Goal: Information Seeking & Learning: Learn about a topic

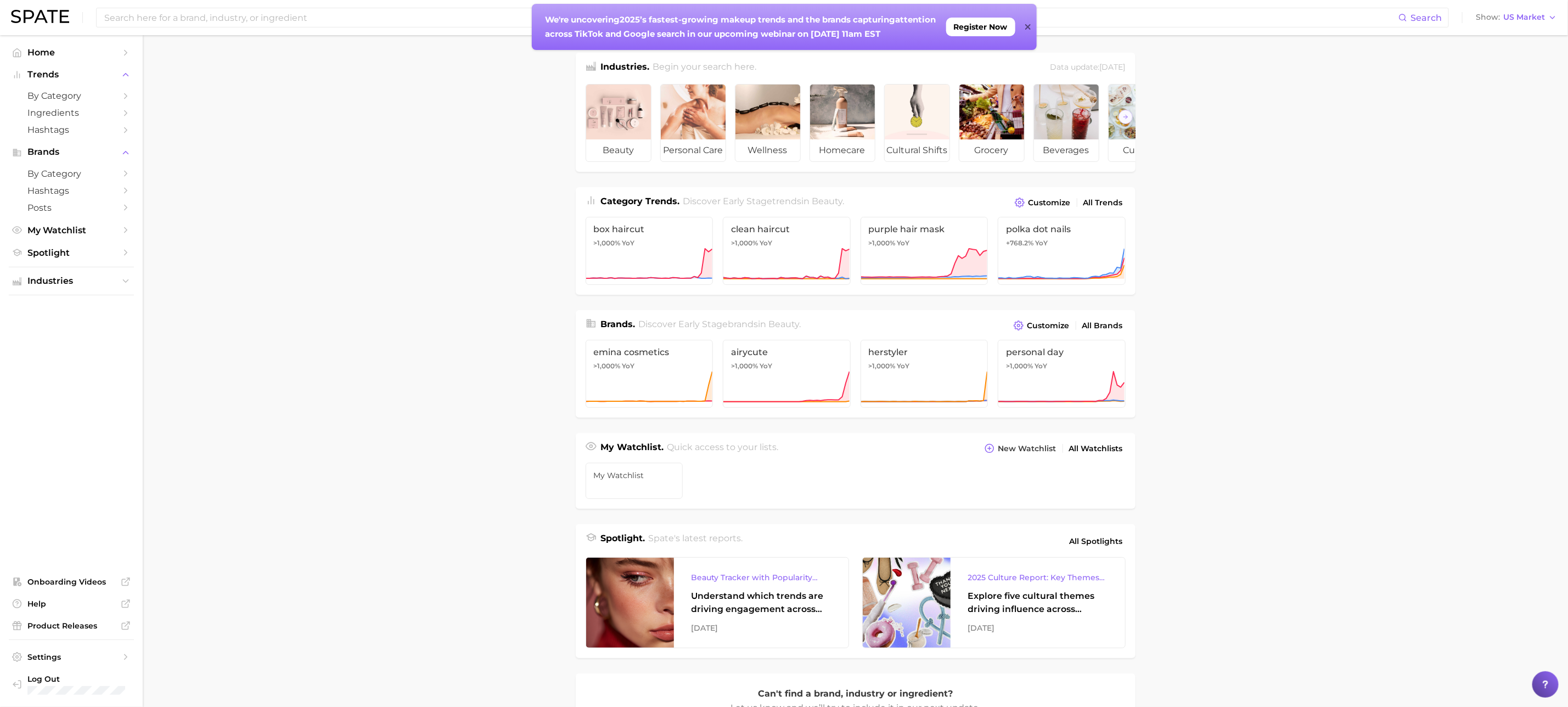
click at [420, 241] on main "Industries. Begin your search here. Data update: August 31st, 2025 beauty perso…" at bounding box center [855, 463] width 1425 height 857
click at [298, 21] on input at bounding box center [751, 17] width 1295 height 19
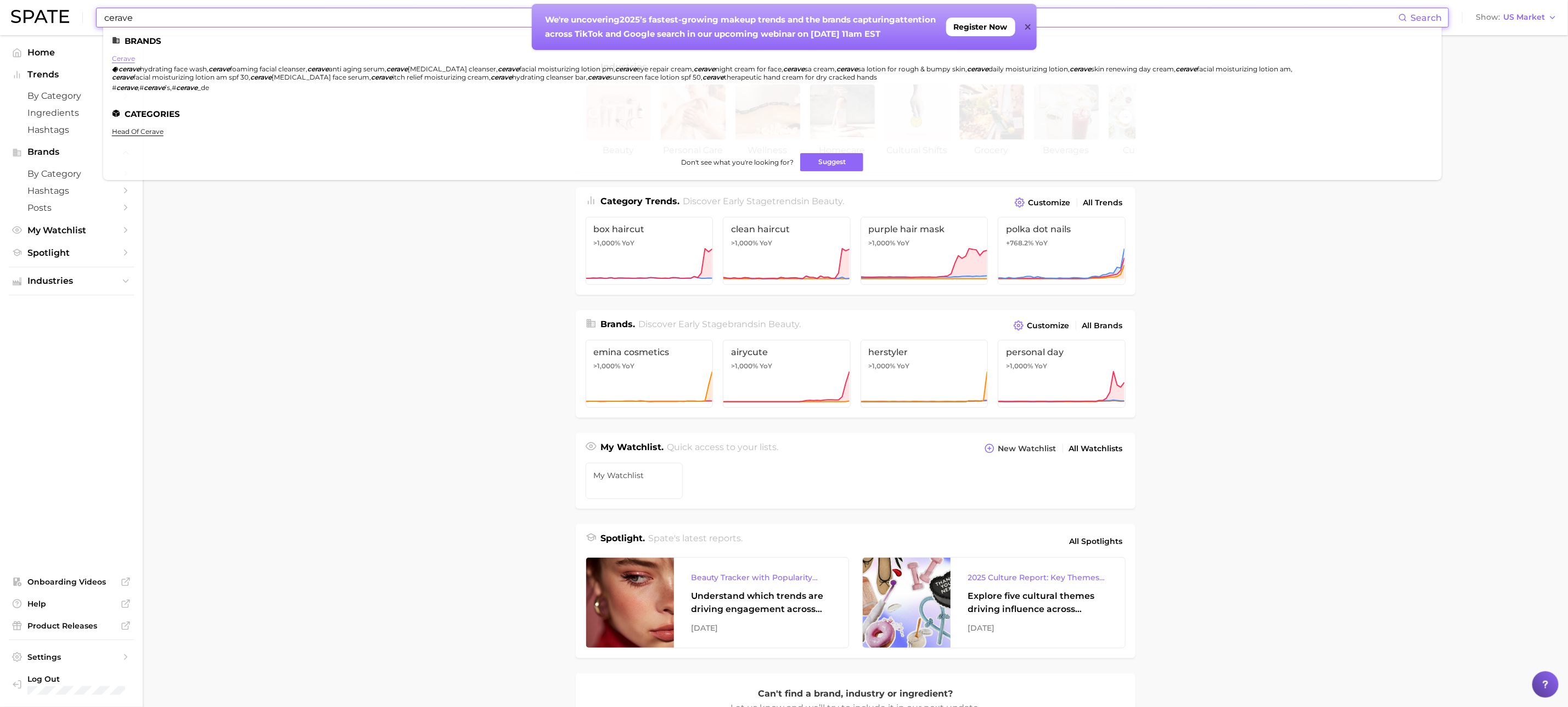
type input "cerave"
click at [125, 56] on link "cerave" at bounding box center [123, 59] width 23 height 8
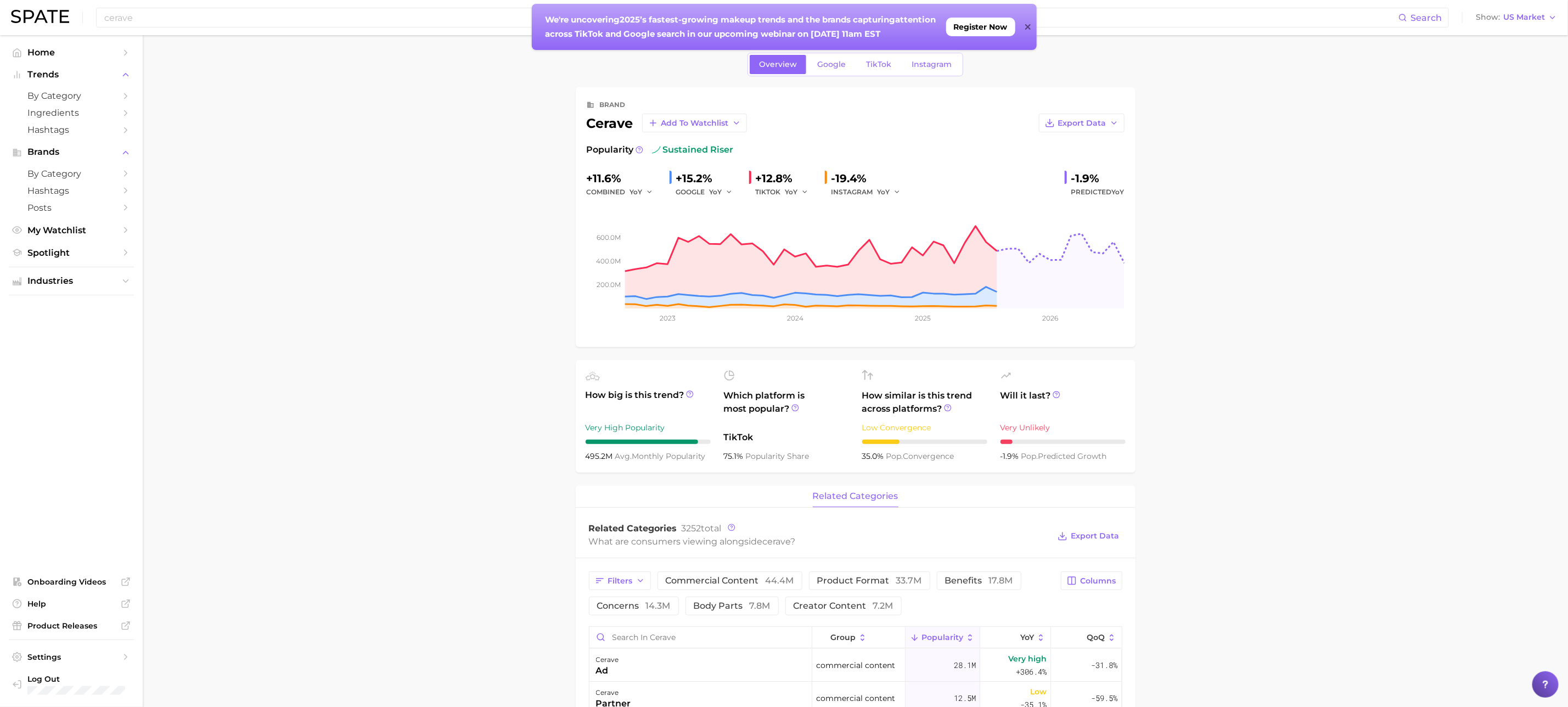
click at [362, 236] on main "Overview Google TikTok Instagram brand cerave Add to Watchlist Export Data Popu…" at bounding box center [855, 718] width 1425 height 1366
click at [145, 18] on input "cerave" at bounding box center [751, 17] width 1295 height 19
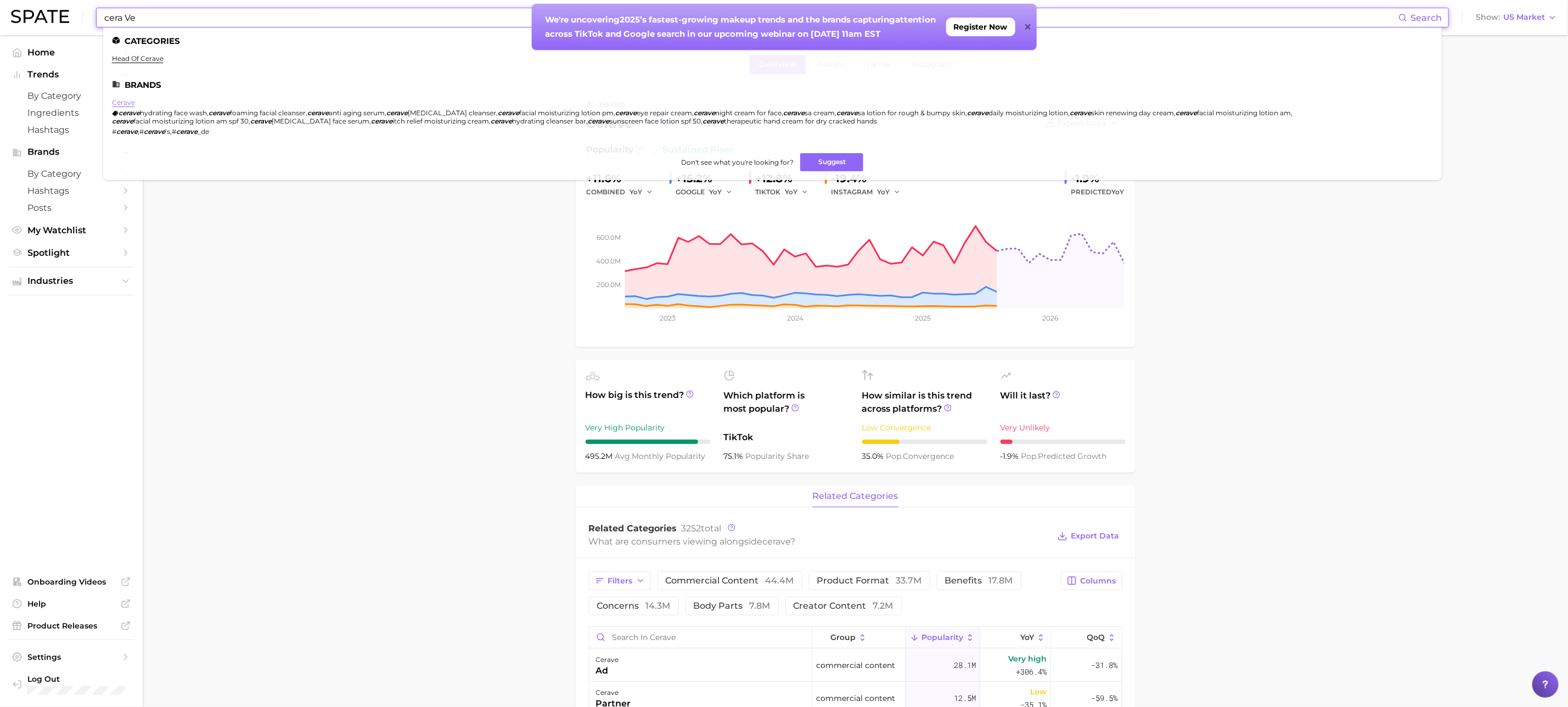
type input "cera Ve"
click at [129, 99] on link "cerave" at bounding box center [123, 102] width 23 height 8
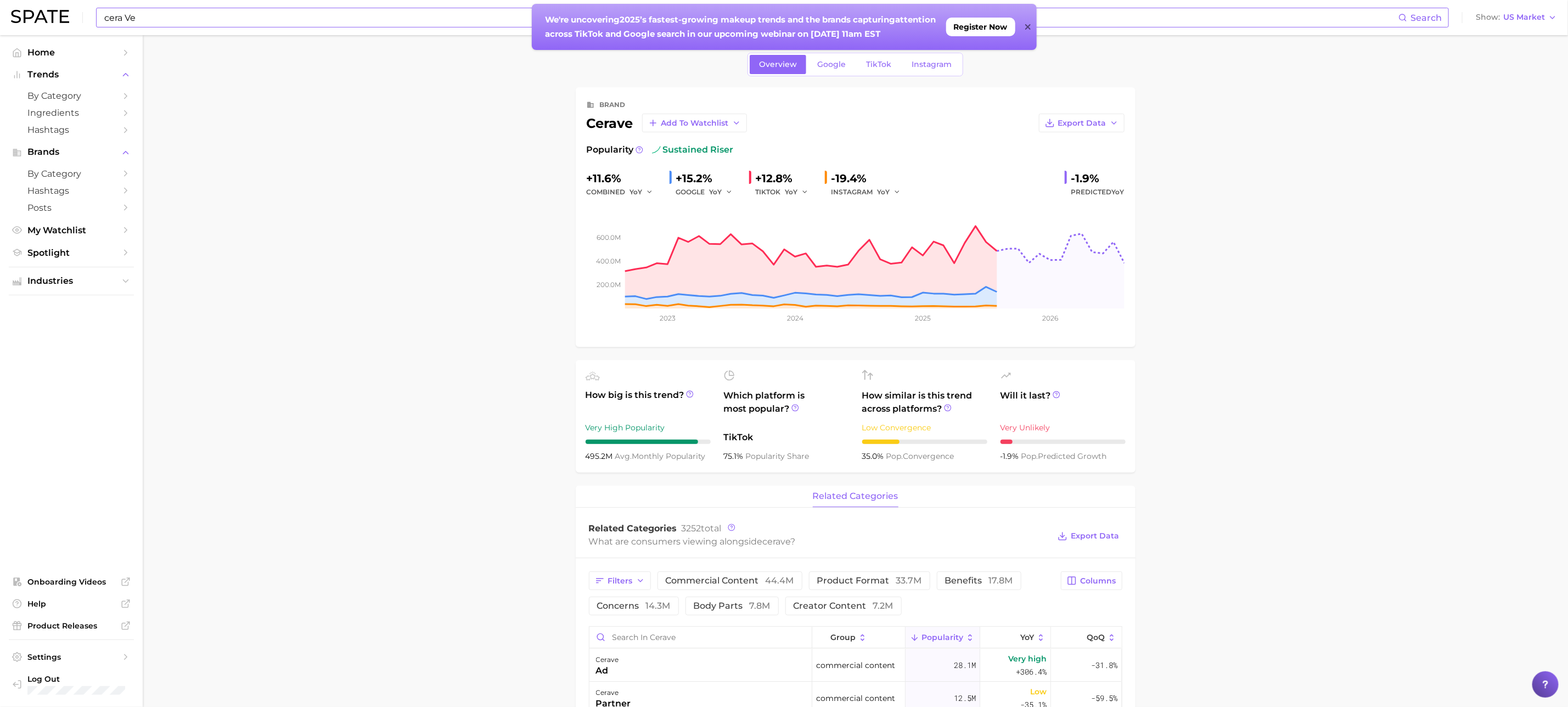
click at [275, 241] on main "Overview Google TikTok Instagram brand cerave Add to Watchlist Export Data Popu…" at bounding box center [855, 718] width 1425 height 1366
click at [460, 193] on main "Overview Google TikTok Instagram brand cerave Add to Watchlist Export Data Popu…" at bounding box center [855, 718] width 1425 height 1366
click at [861, 65] on link "TikTok" at bounding box center [878, 65] width 44 height 20
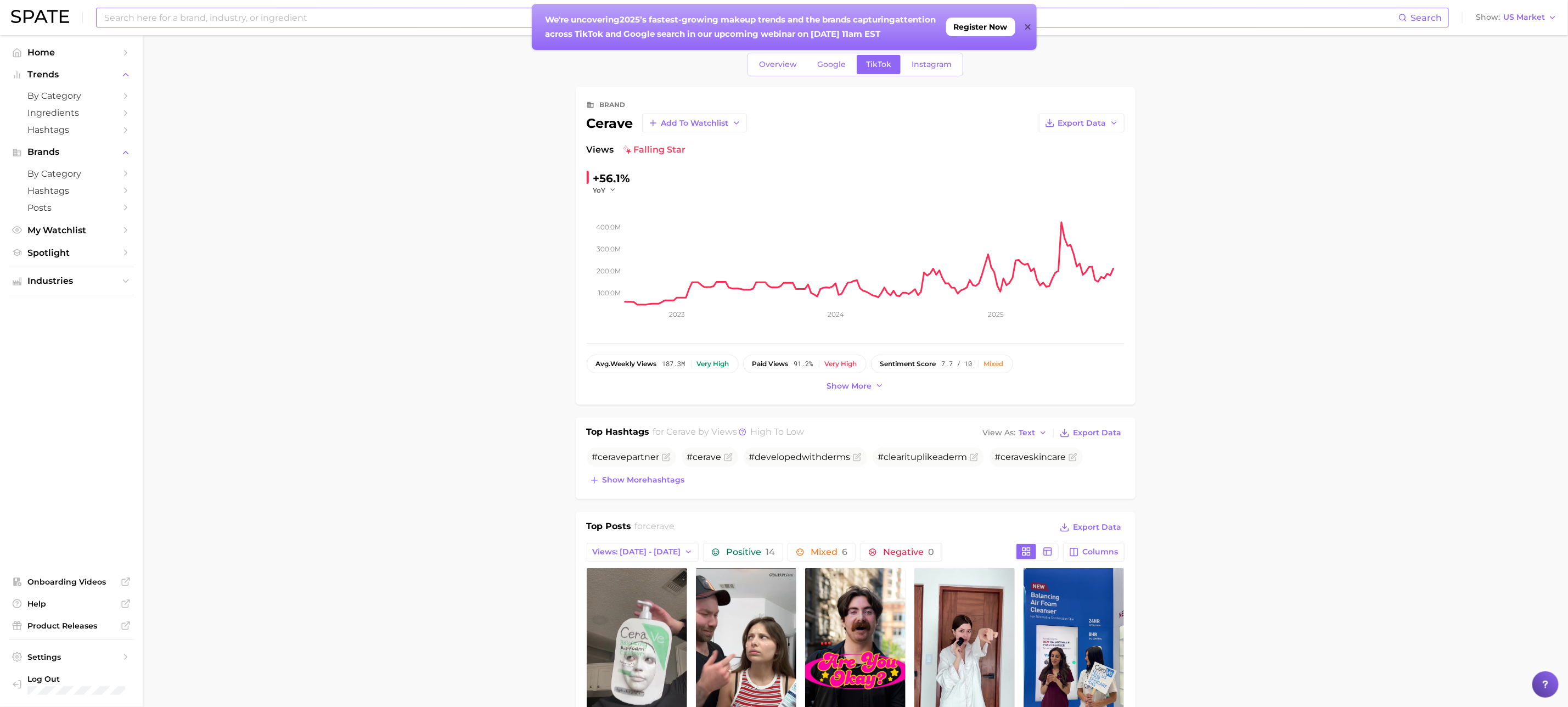
drag, startPoint x: 377, startPoint y: 205, endPoint x: 384, endPoint y: 205, distance: 7.0
click at [756, 68] on link "Overview" at bounding box center [778, 65] width 57 height 20
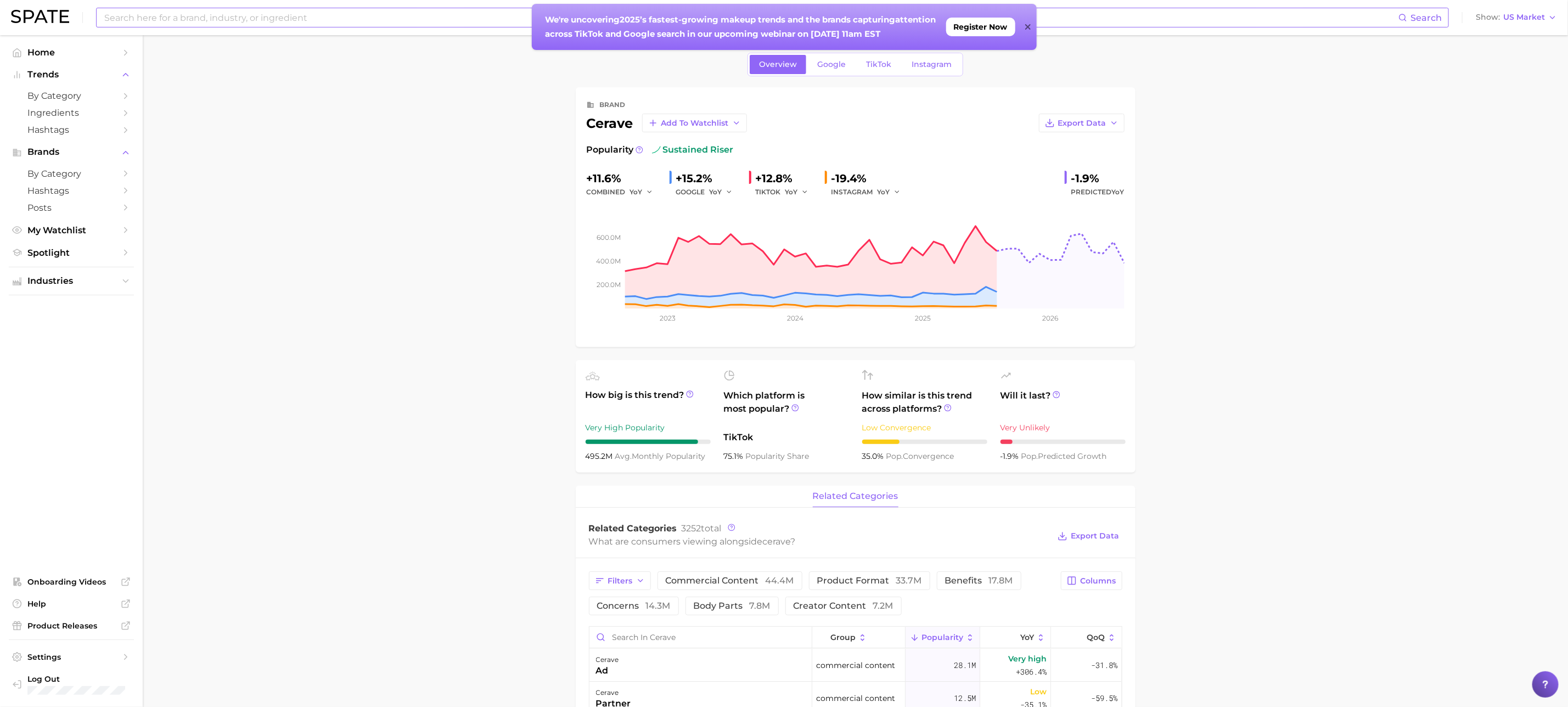
drag, startPoint x: 420, startPoint y: 181, endPoint x: 494, endPoint y: 170, distance: 74.8
click at [420, 181] on main "Overview Google TikTok Instagram brand cerave Add to Watchlist Export Data Popu…" at bounding box center [855, 718] width 1425 height 1366
click at [868, 59] on link "TikTok" at bounding box center [878, 65] width 44 height 20
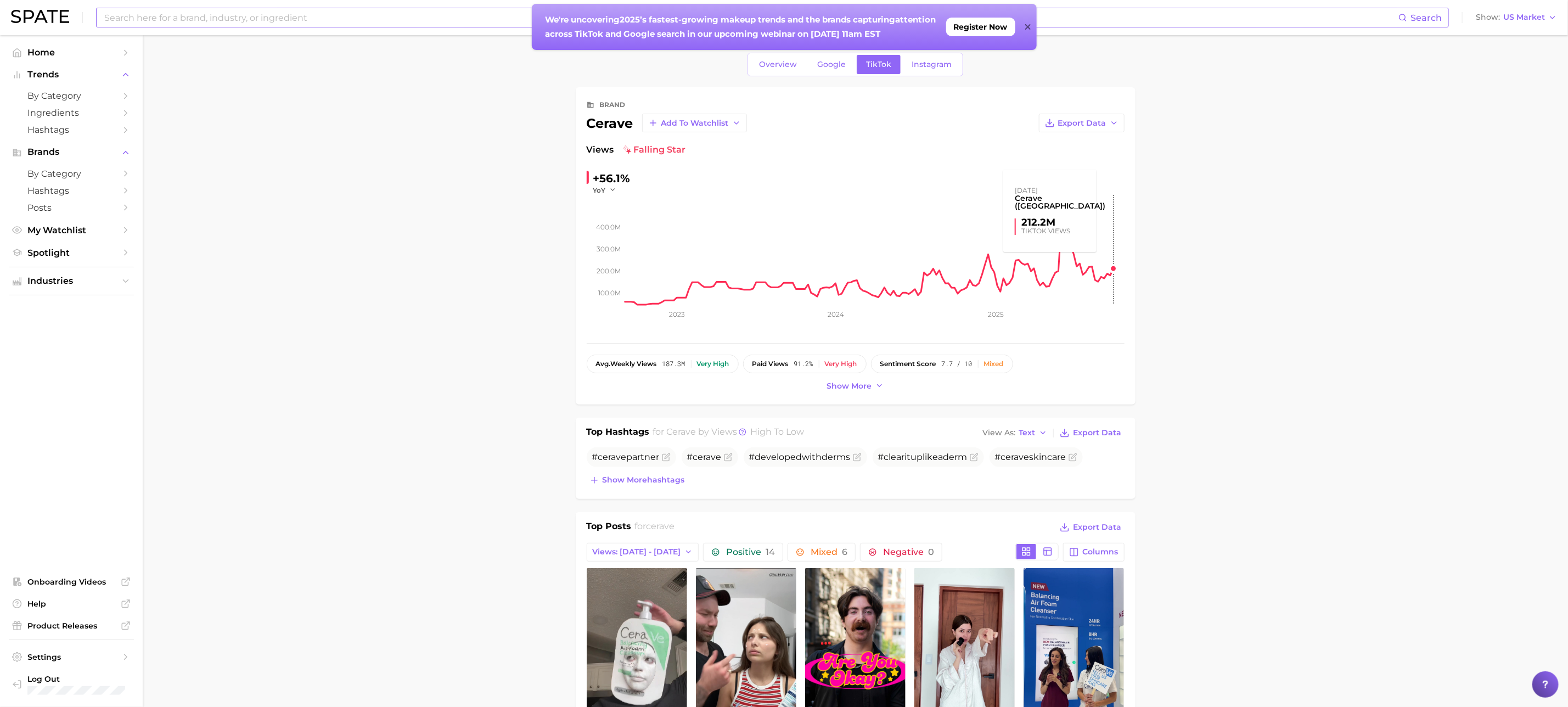
click at [1120, 268] on rect at bounding box center [874, 249] width 500 height 110
click at [342, 20] on input at bounding box center [751, 17] width 1295 height 19
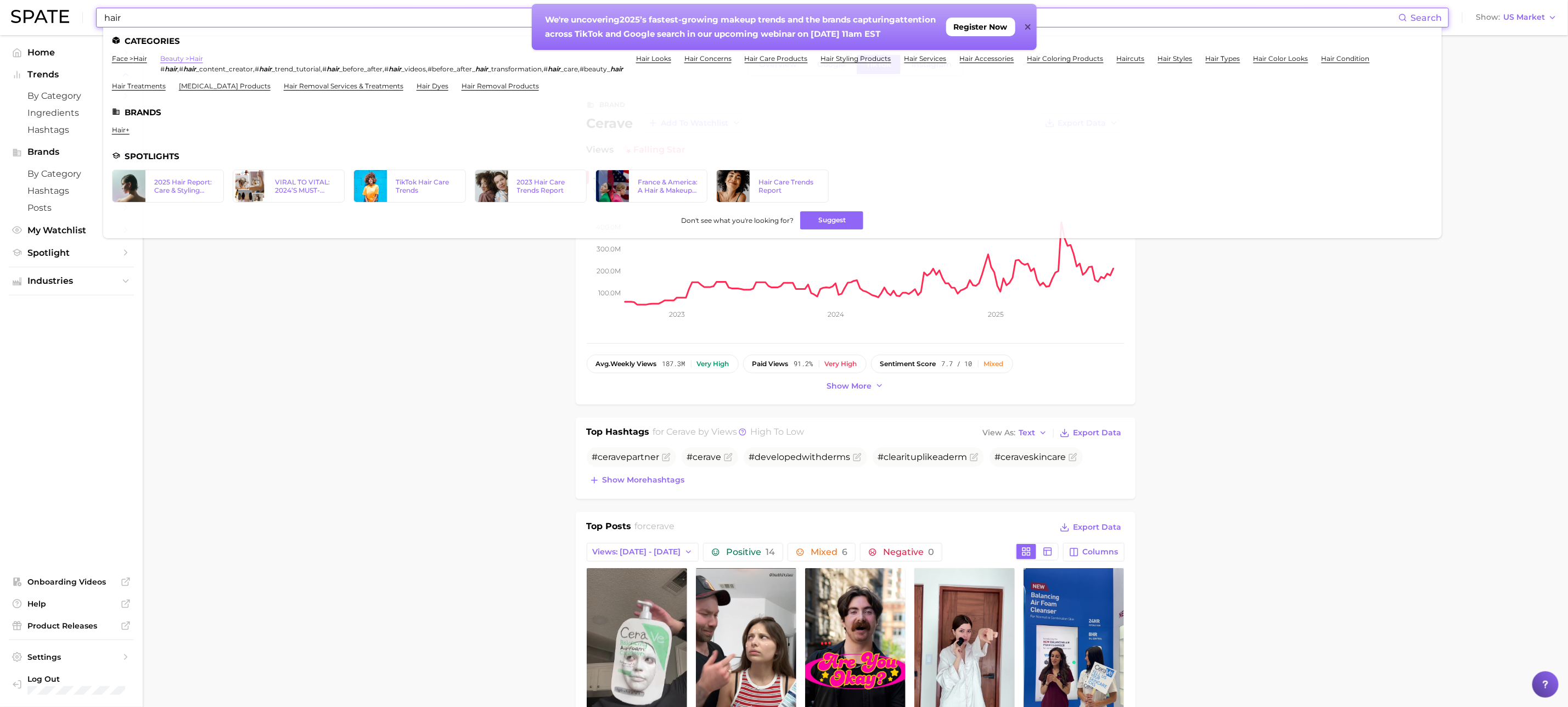
type input "hair"
click at [175, 61] on link "beauty > hair" at bounding box center [181, 59] width 43 height 8
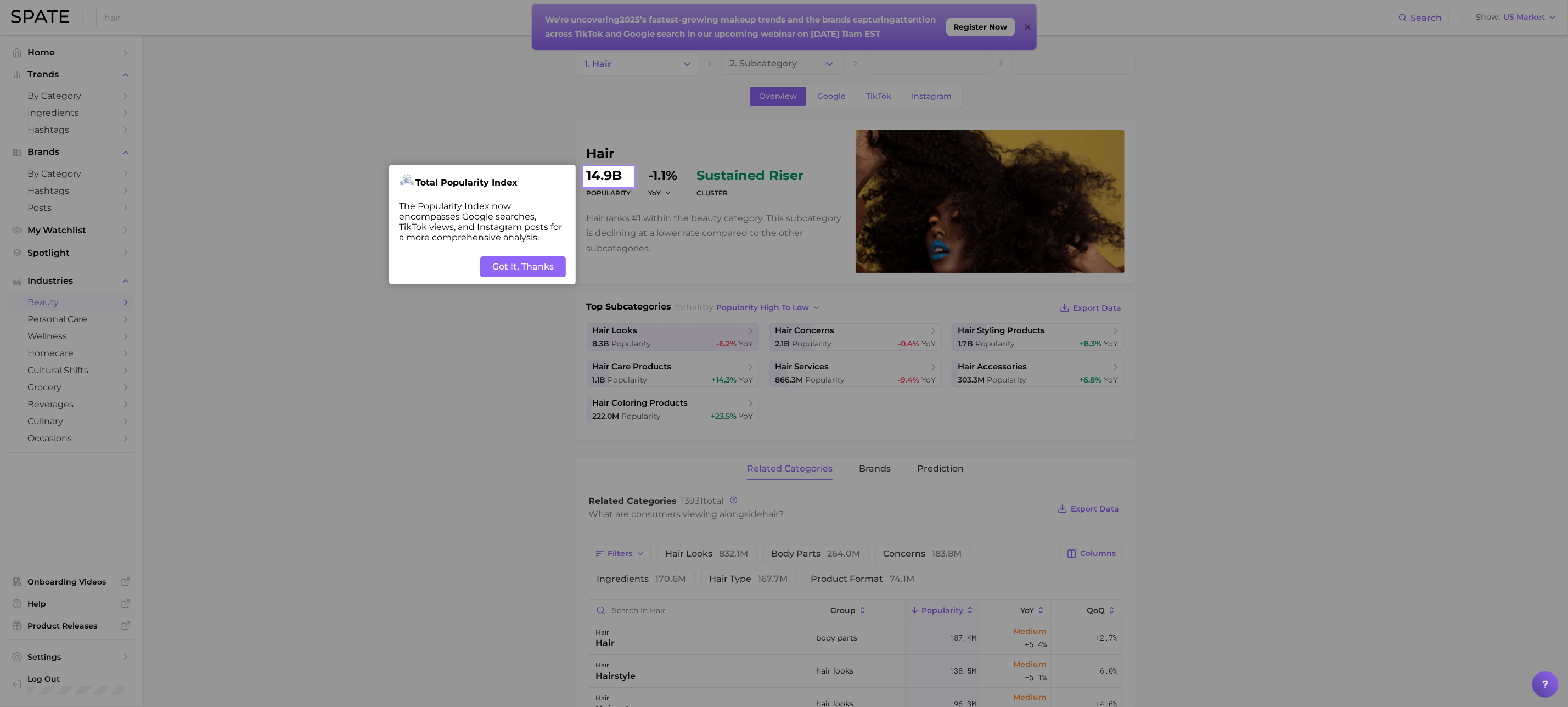
click at [500, 266] on button "Got It, Thanks" at bounding box center [522, 267] width 85 height 21
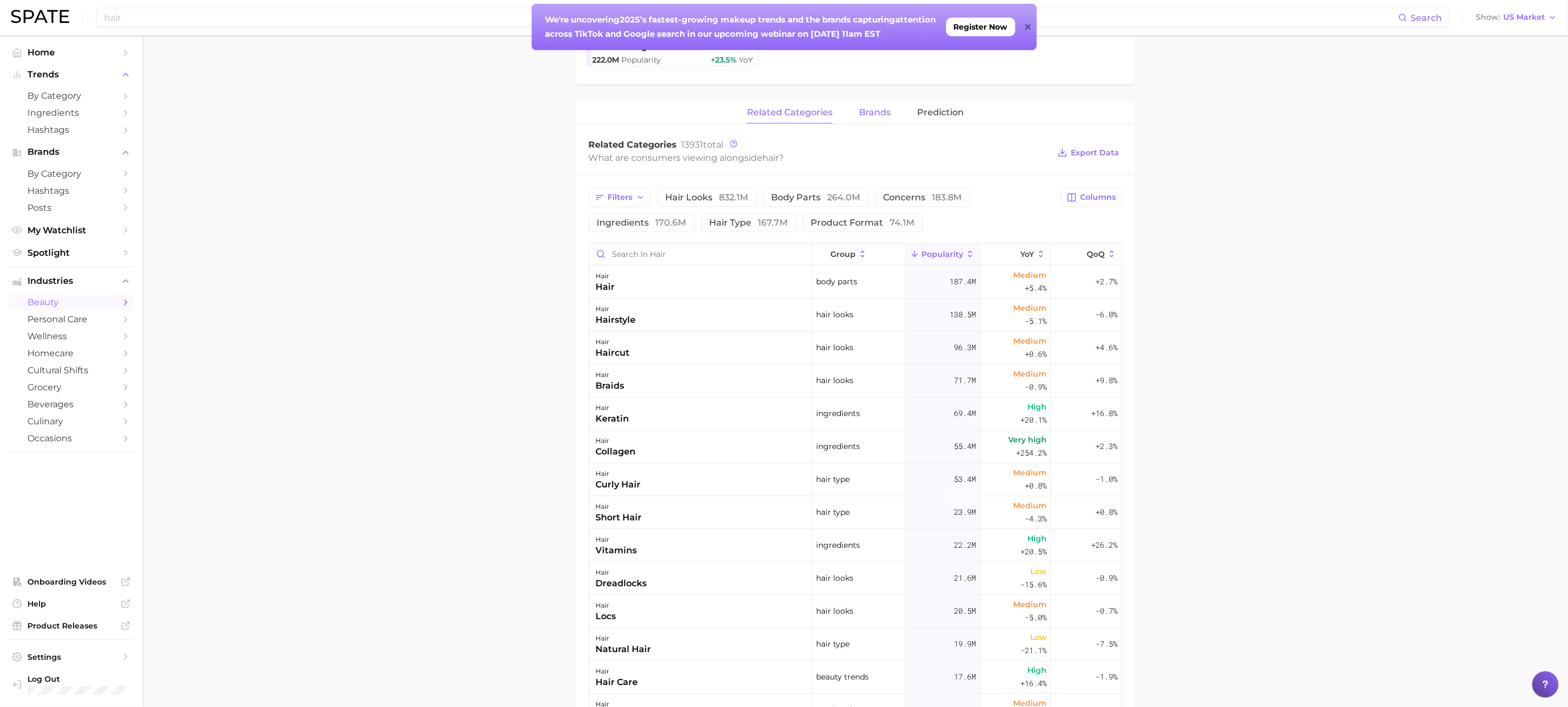
click at [877, 118] on span "brands" at bounding box center [874, 112] width 32 height 10
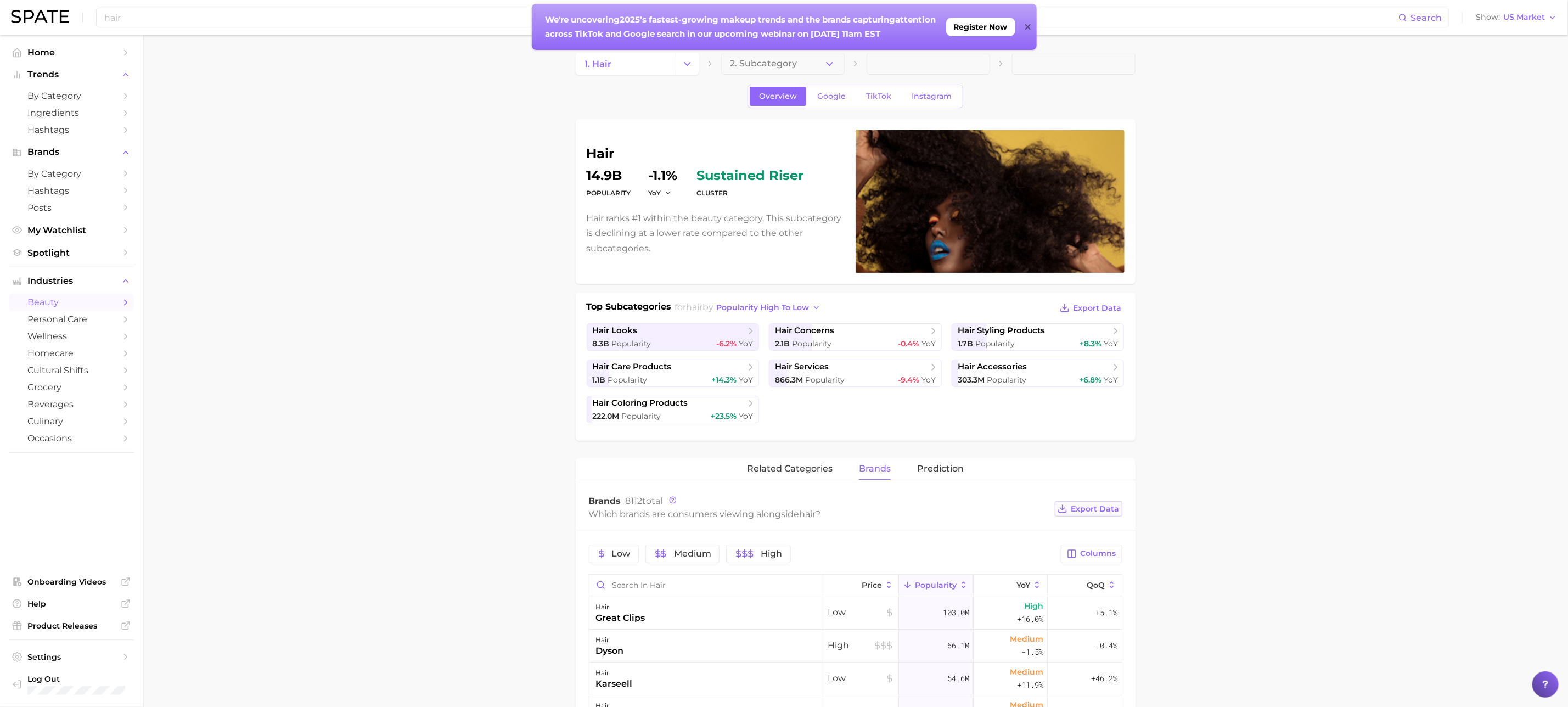
click at [1092, 514] on span "Export Data" at bounding box center [1094, 509] width 48 height 9
click at [414, 552] on main "1. hair 2. Subcategory Overview Google TikTok Instagram hair Popularity 14.9b Y…" at bounding box center [855, 692] width 1425 height 1314
click at [647, 375] on link "hair care products 1.1b Popularity +14.3% YoY" at bounding box center [673, 373] width 173 height 28
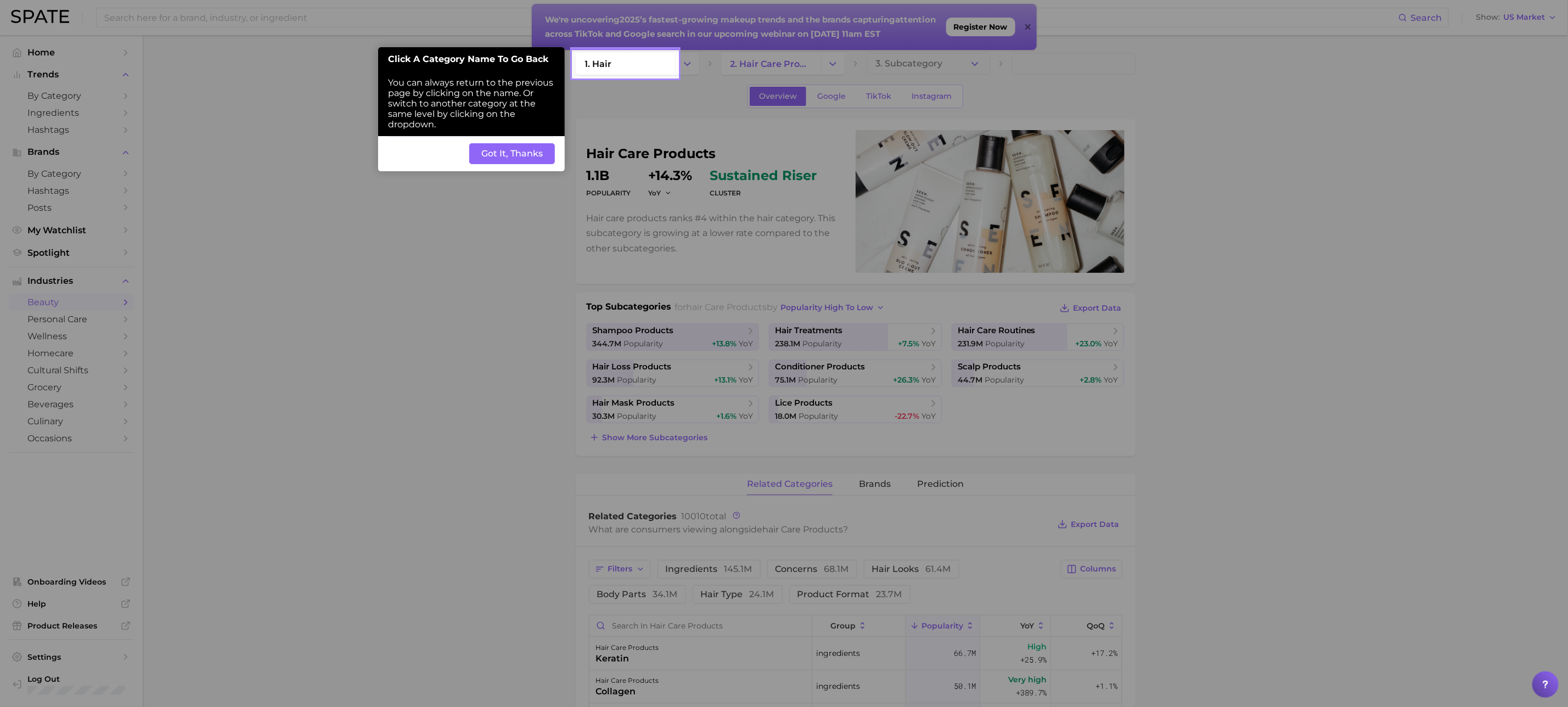
click at [526, 157] on button "Got It, Thanks" at bounding box center [511, 154] width 85 height 21
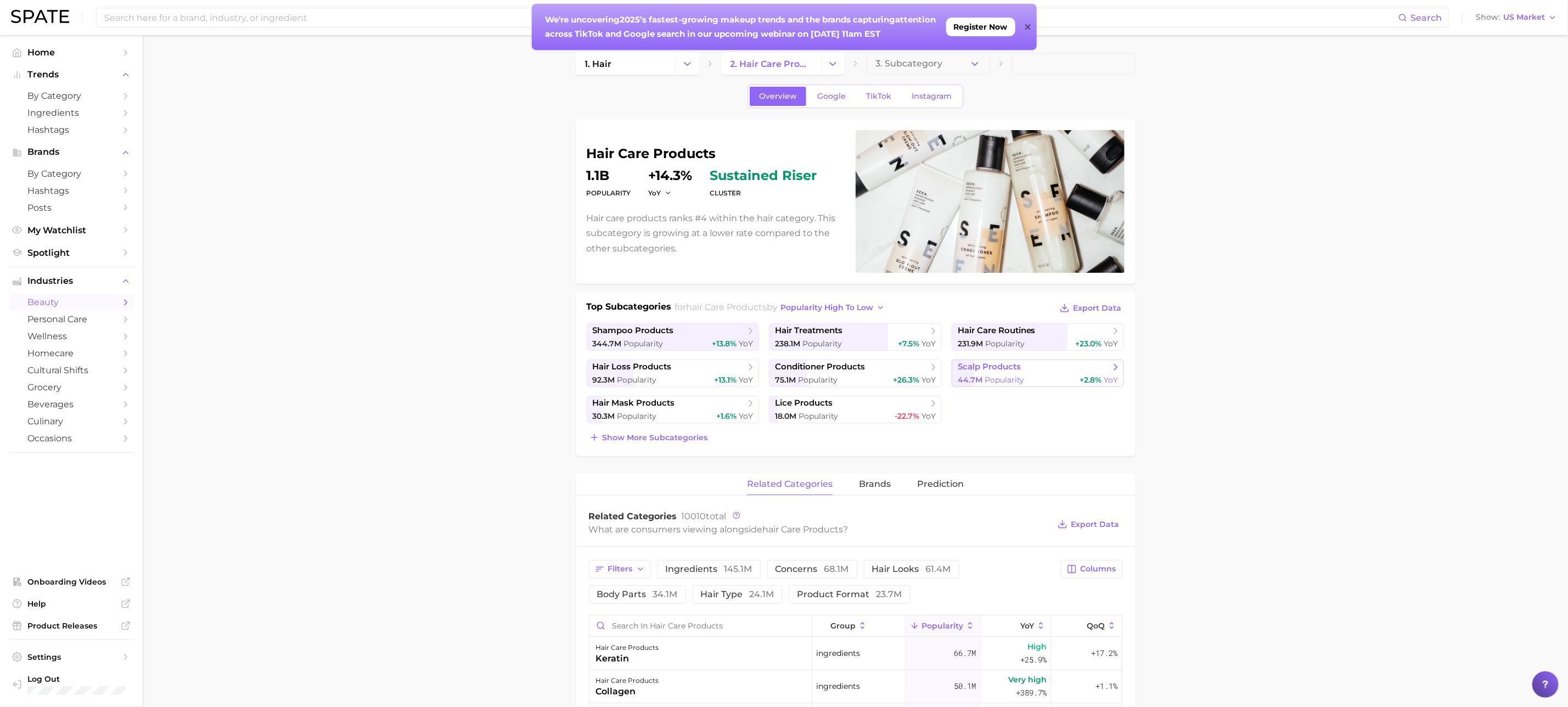
click at [969, 376] on span "44.7m" at bounding box center [970, 380] width 24 height 10
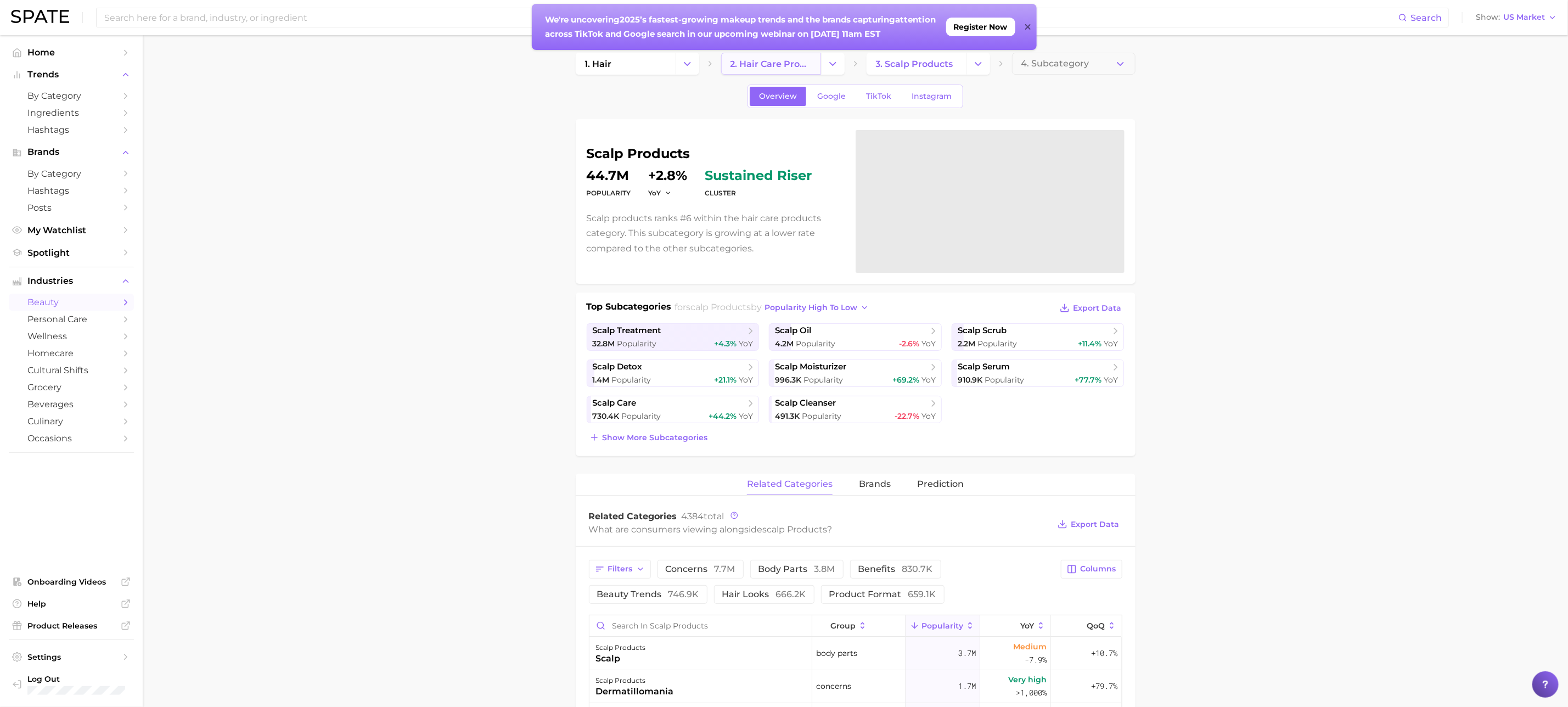
click at [778, 66] on span "2. hair care products" at bounding box center [771, 63] width 81 height 11
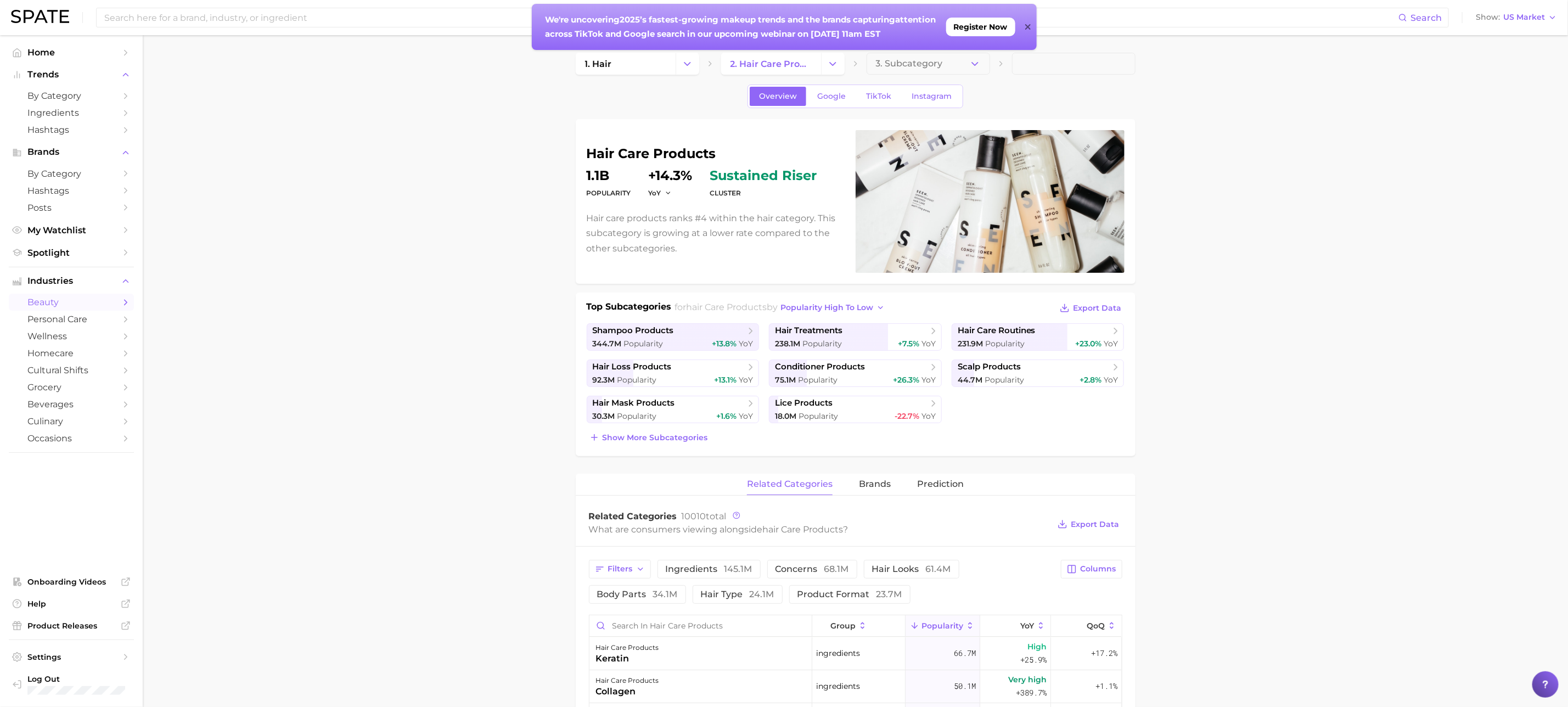
click at [856, 491] on div "related categories brands Prediction" at bounding box center [855, 484] width 560 height 22
click at [874, 488] on span "brands" at bounding box center [874, 484] width 32 height 10
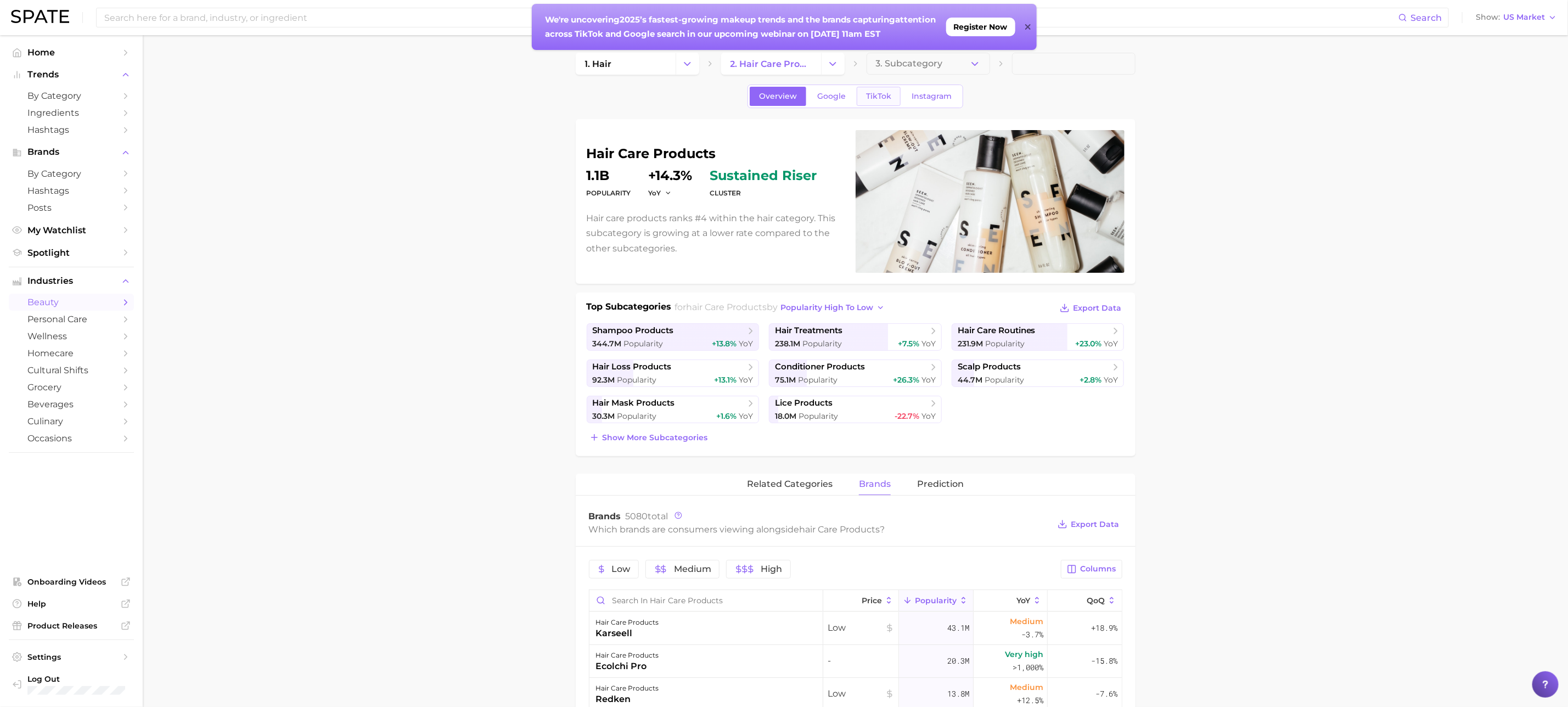
click at [879, 98] on span "TikTok" at bounding box center [878, 96] width 25 height 9
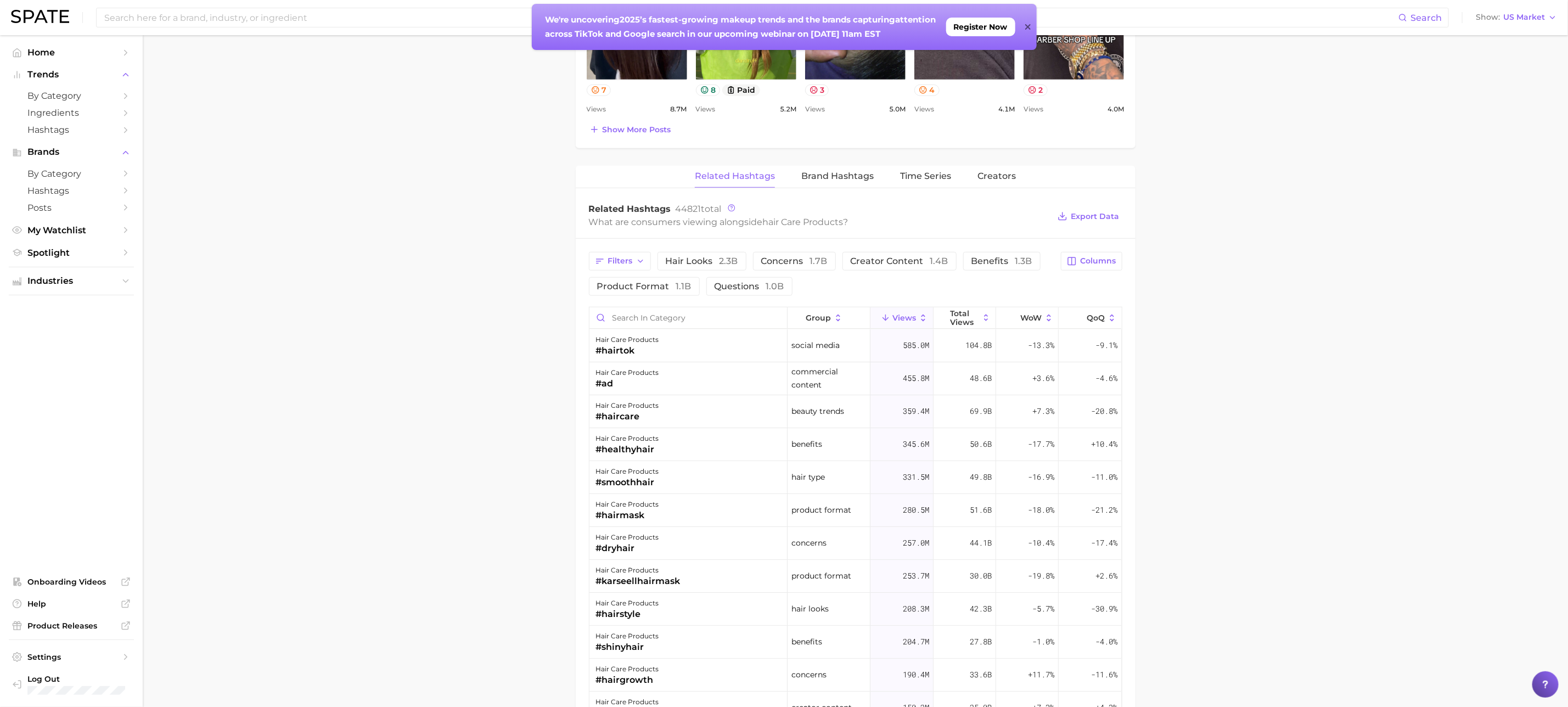
scroll to position [714, 0]
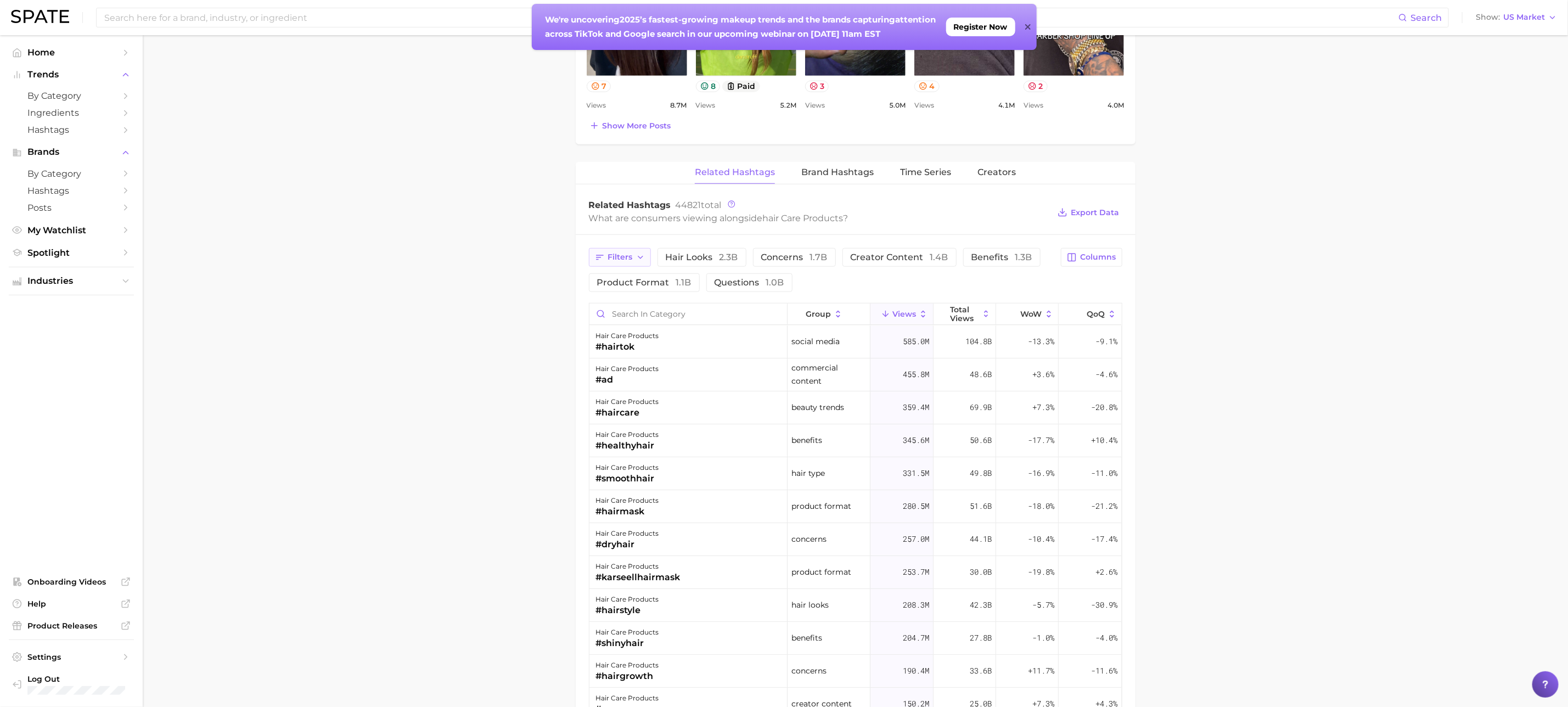
click at [627, 267] on button "Filters" at bounding box center [620, 257] width 62 height 19
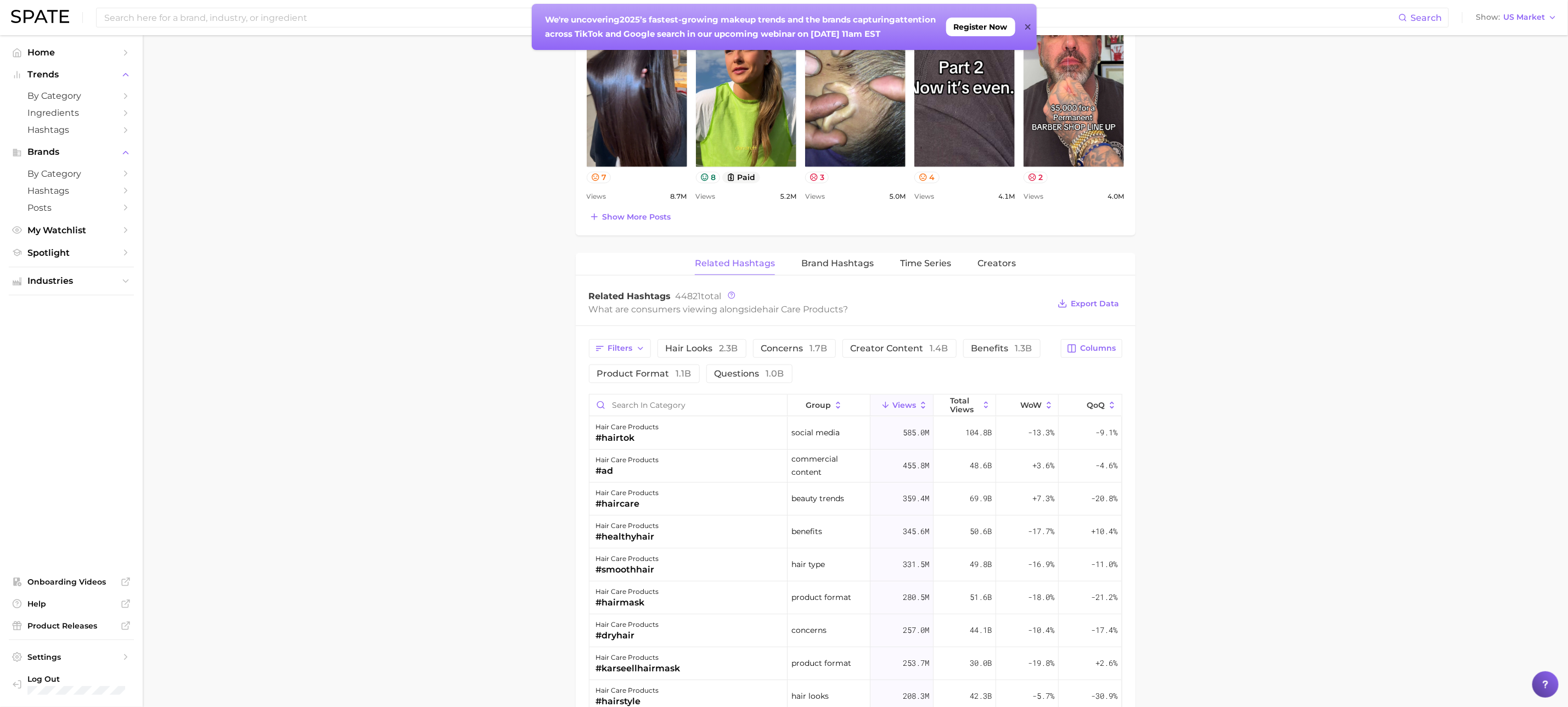
click at [406, 341] on main "1. hair 2. hair care products 3. Subcategory Overview Google TikTok Instagram h…" at bounding box center [855, 290] width 1425 height 1756
click at [412, 393] on main "1. hair 2. hair care products 3. Subcategory Overview Google TikTok Instagram h…" at bounding box center [855, 290] width 1425 height 1756
